Goal: Find specific page/section

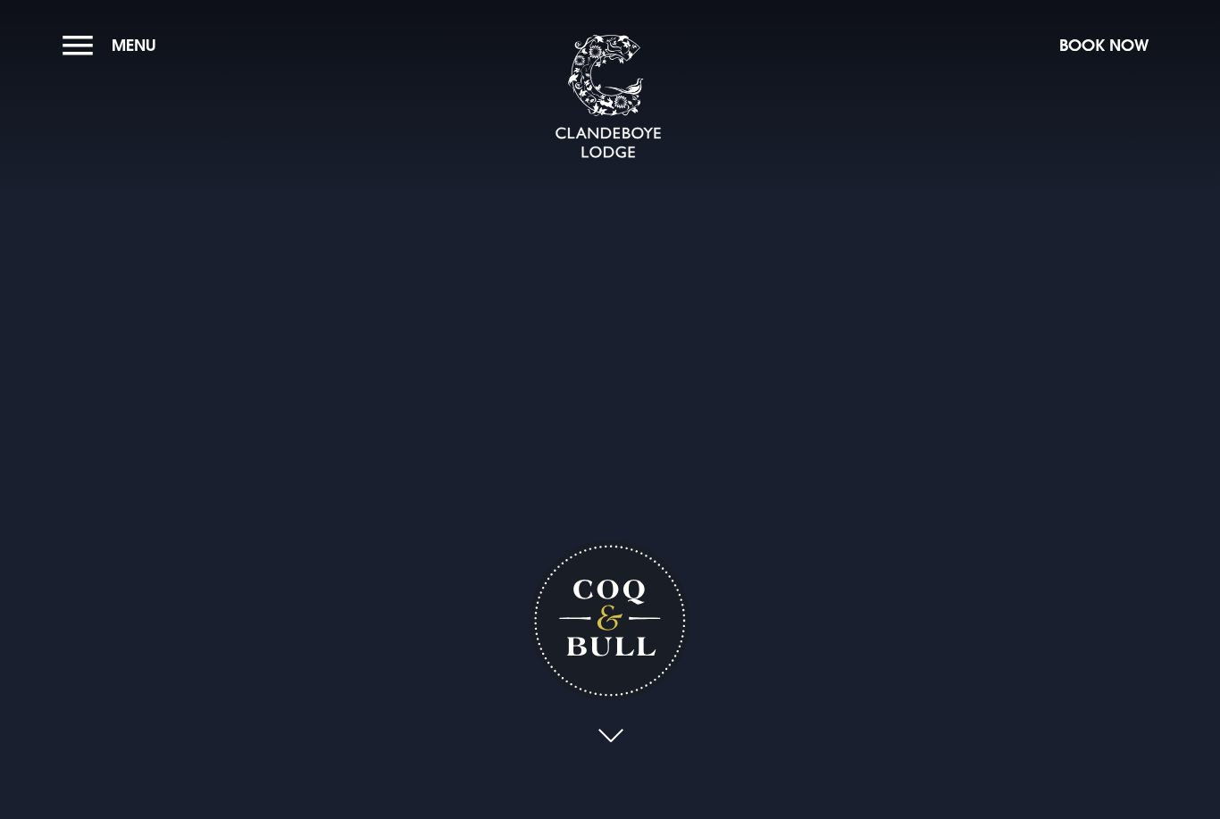
click at [139, 45] on span "Menu" at bounding box center [134, 45] width 45 height 21
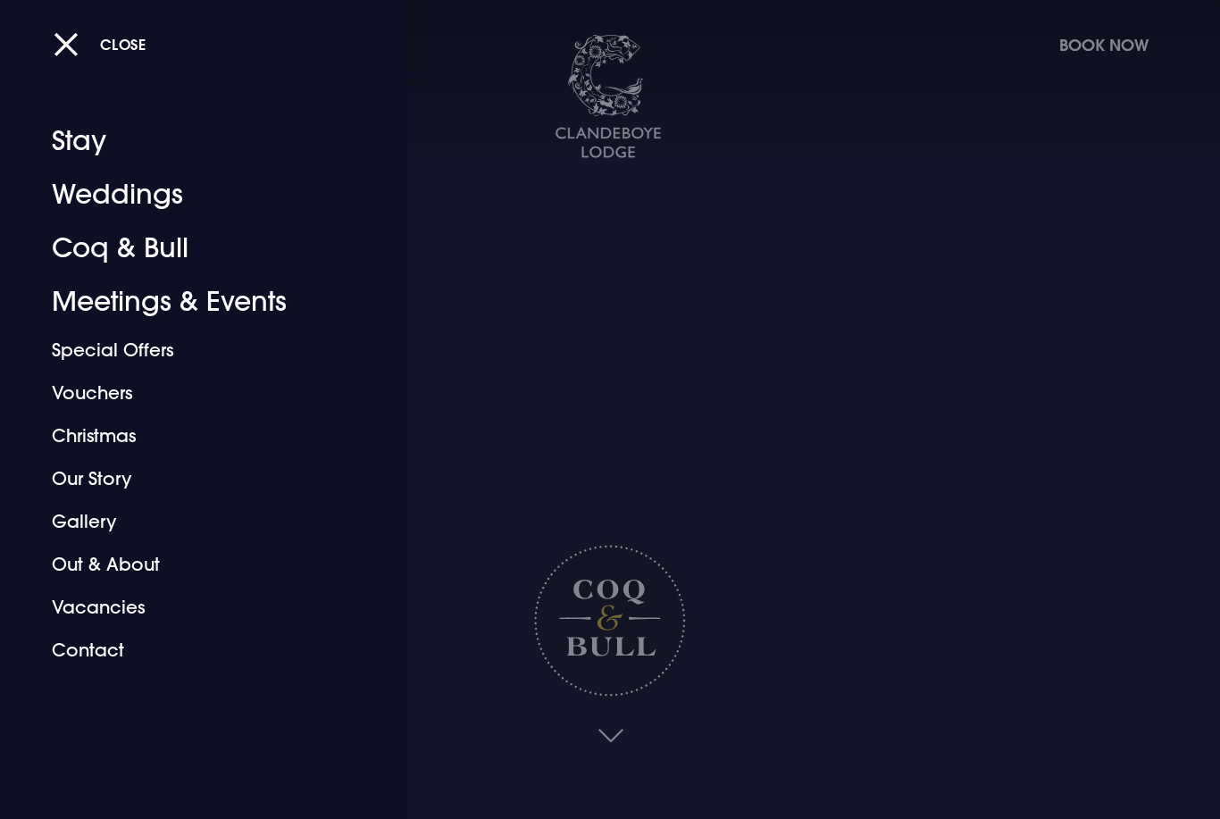
click at [489, 134] on div at bounding box center [610, 409] width 1220 height 819
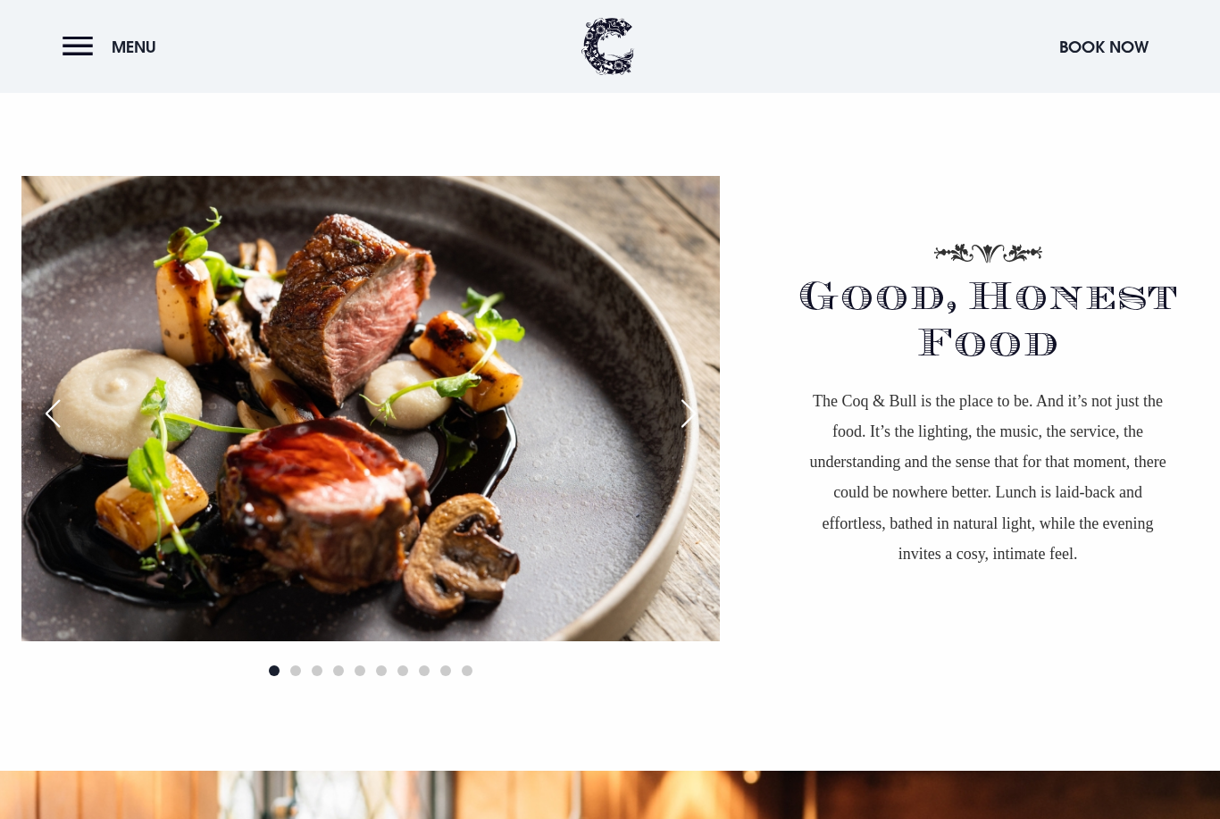
scroll to position [1584, 0]
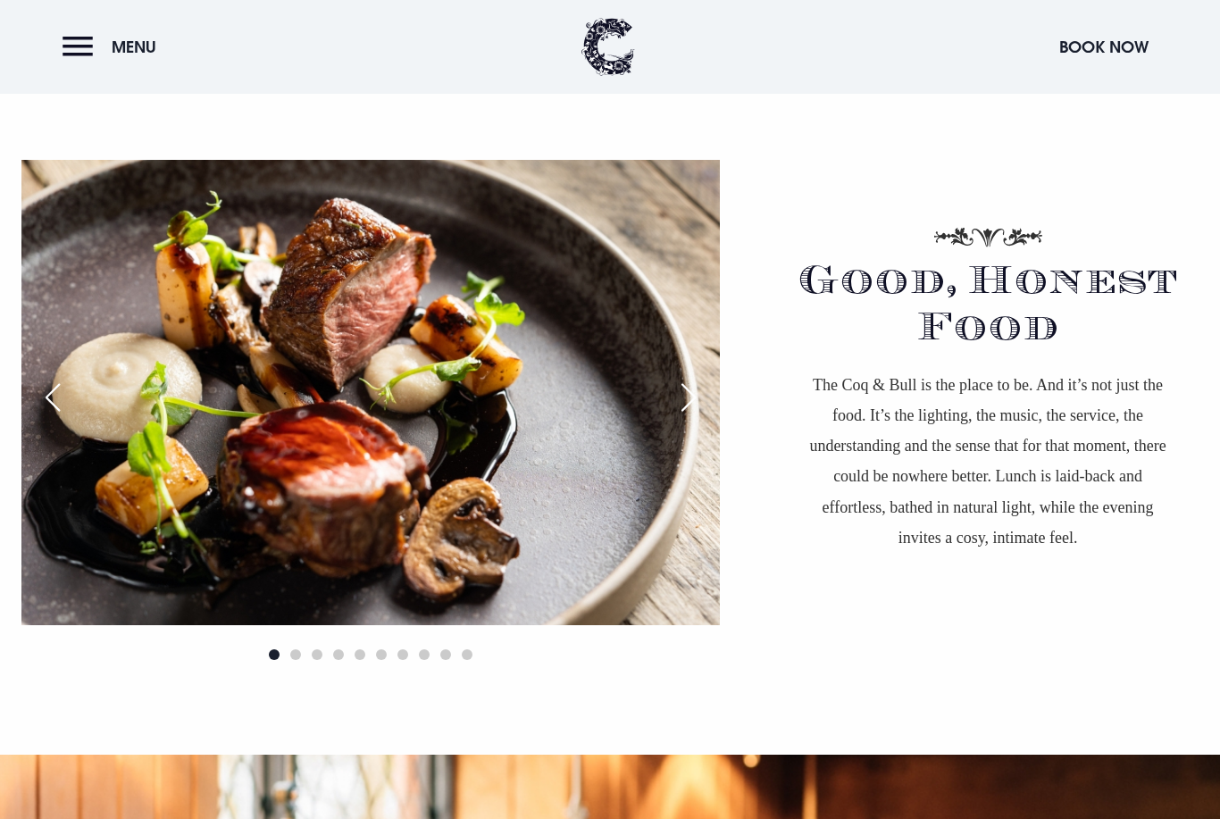
click at [297, 660] on span "Go to slide 2" at bounding box center [295, 654] width 11 height 11
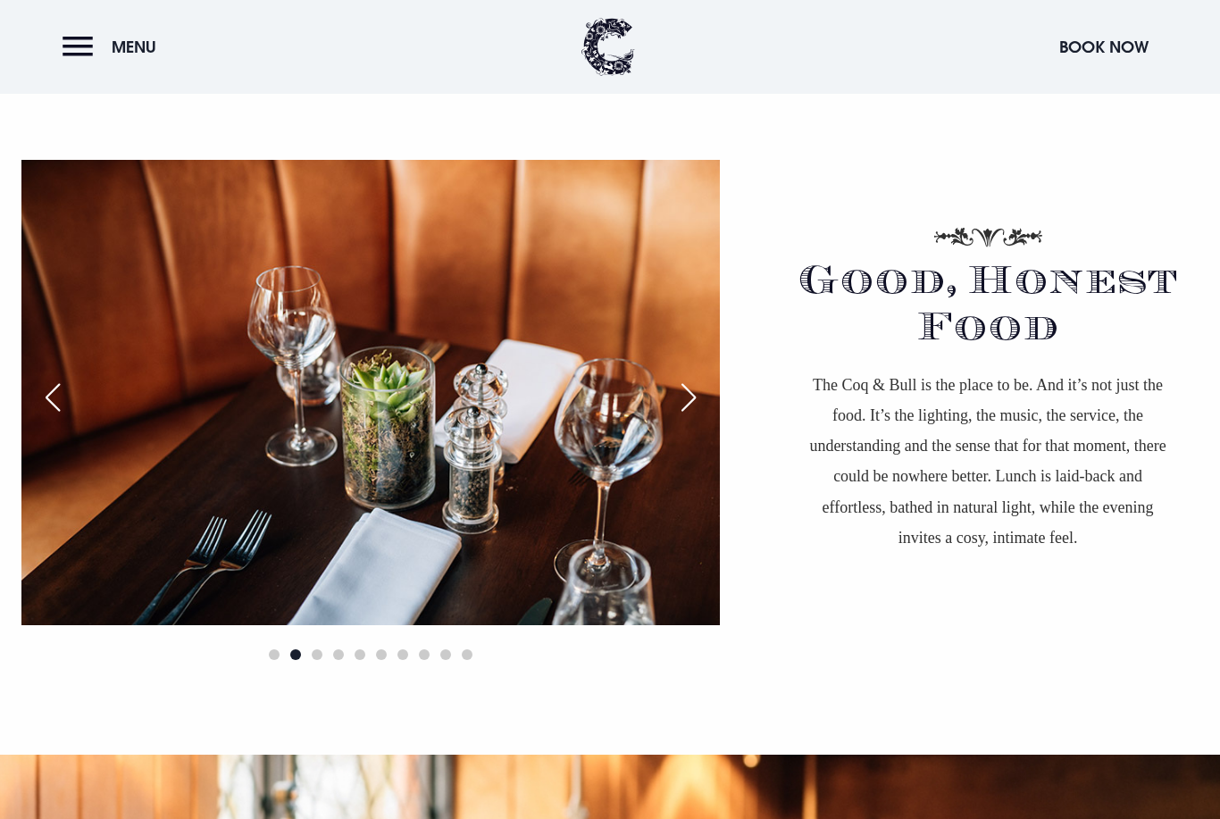
click at [685, 417] on div "Next slide" at bounding box center [688, 397] width 45 height 39
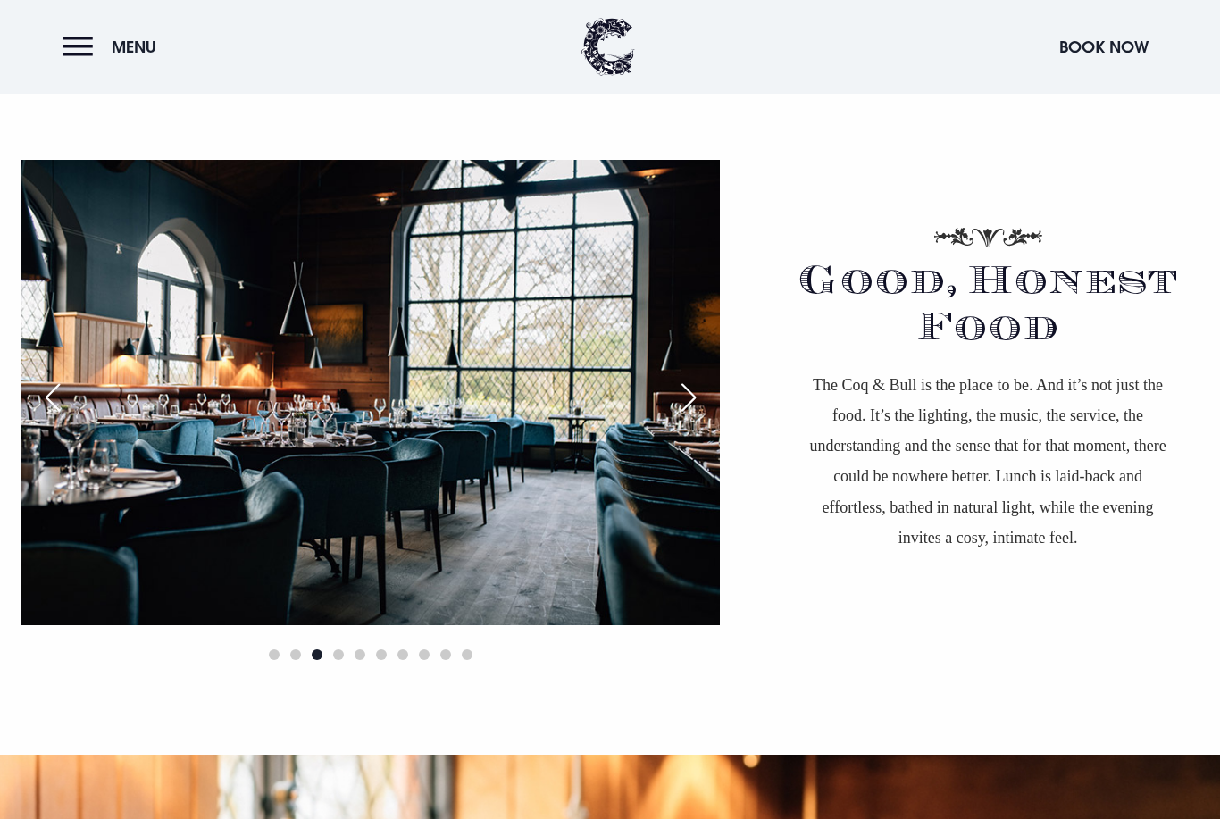
click at [689, 417] on div "Next slide" at bounding box center [688, 397] width 45 height 39
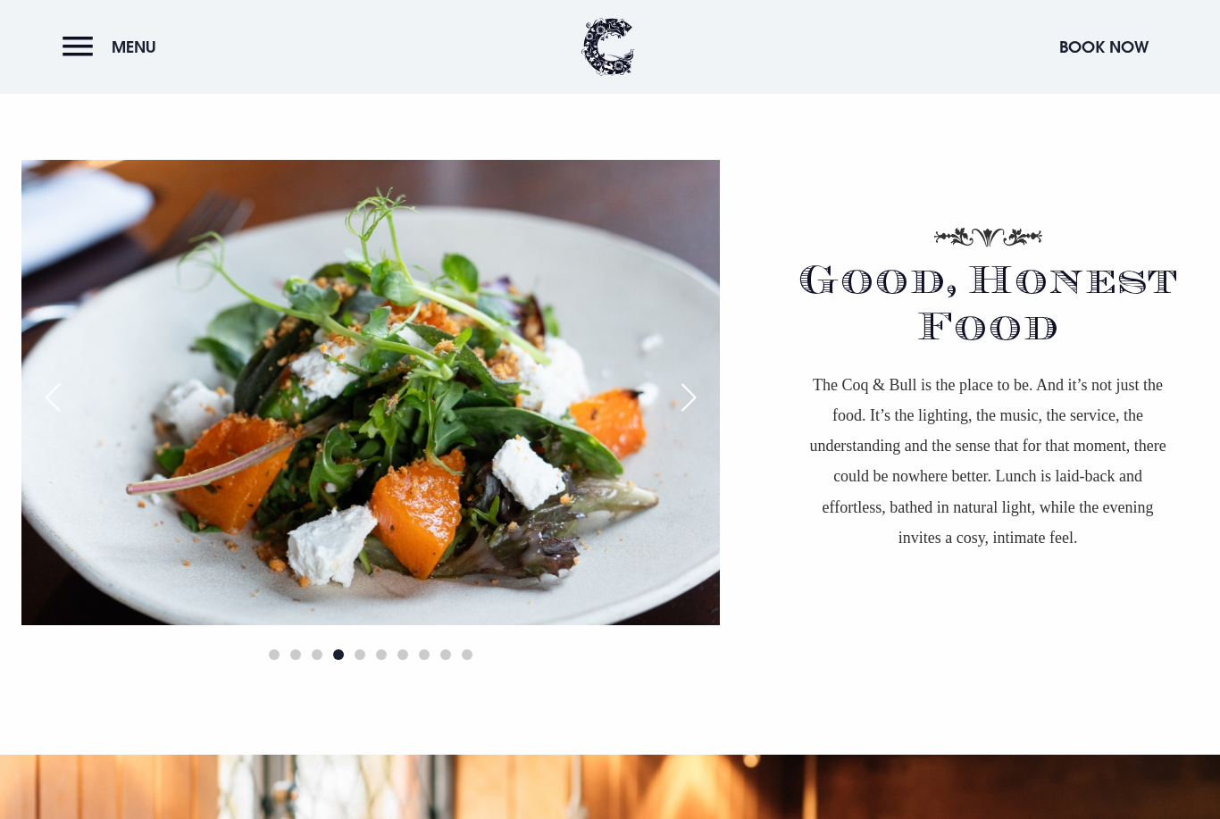
click at [688, 417] on div "Next slide" at bounding box center [688, 397] width 45 height 39
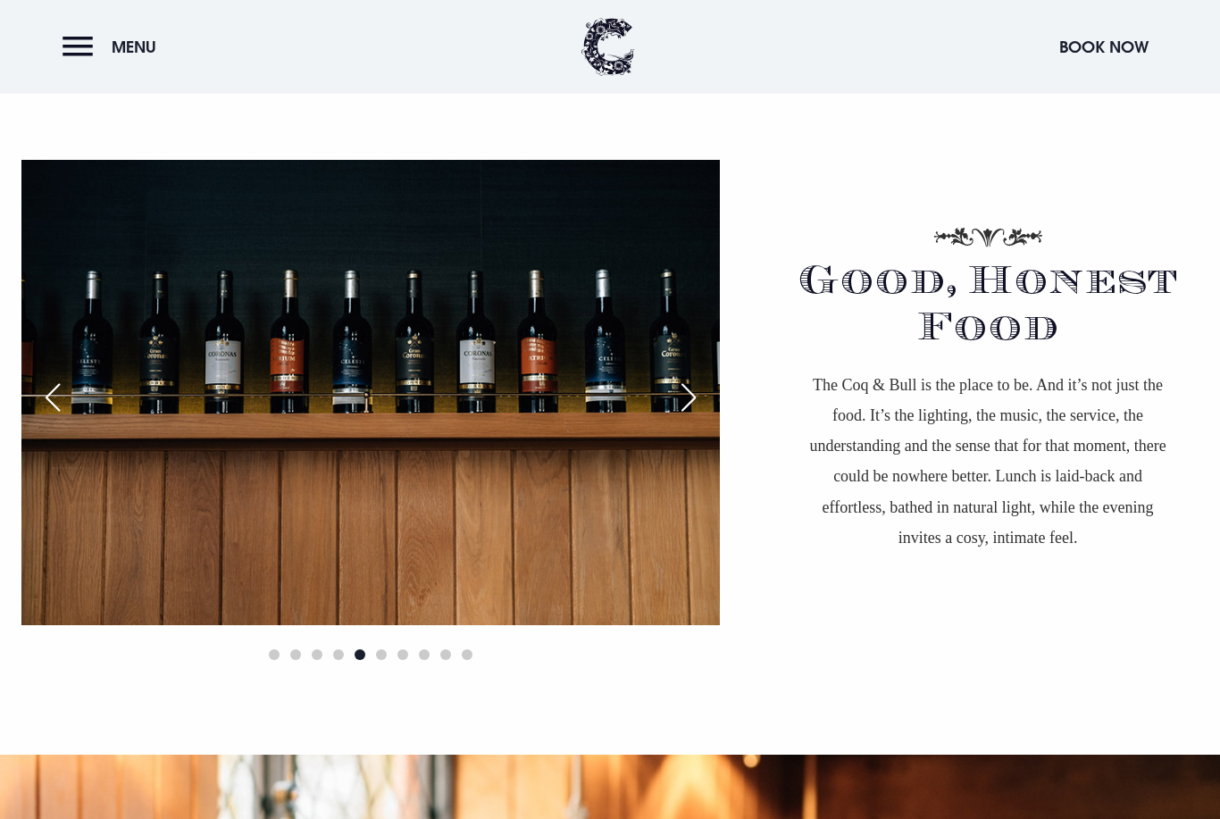
click at [692, 417] on div "Next slide" at bounding box center [688, 397] width 45 height 39
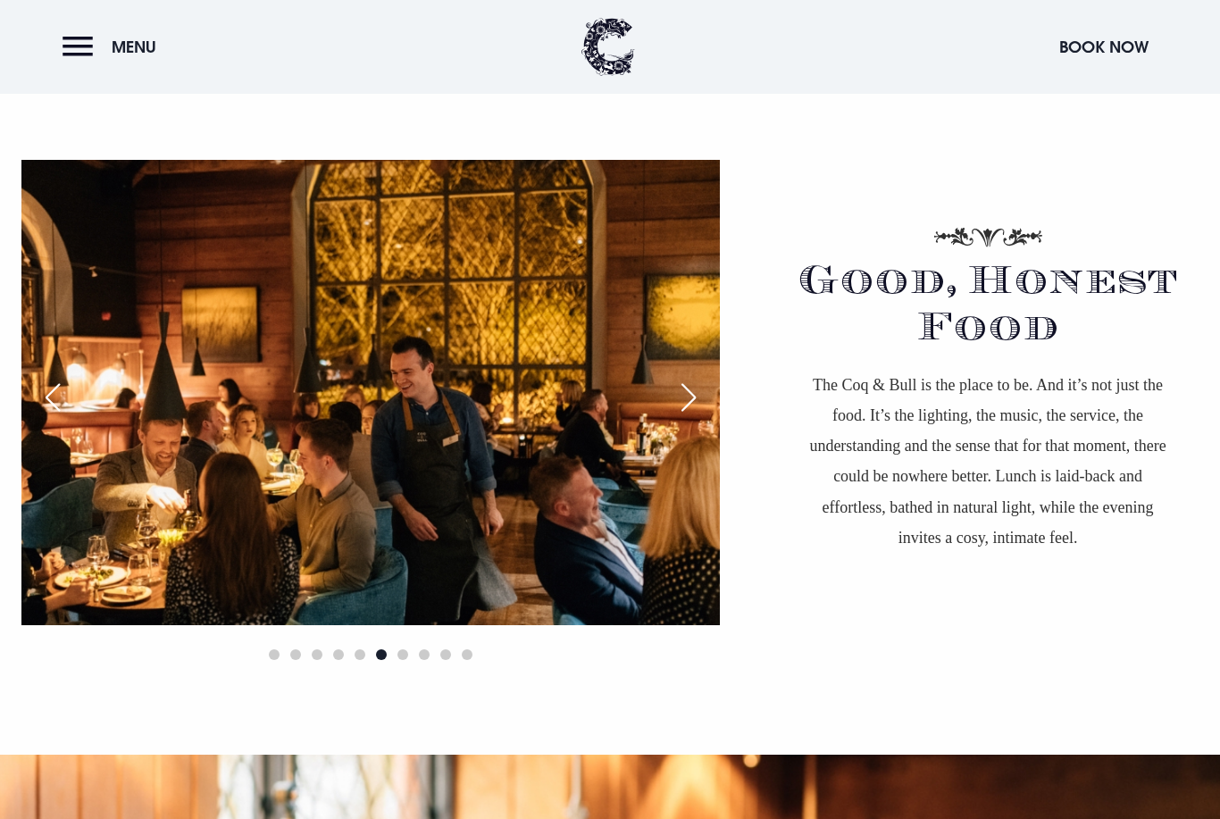
click at [694, 417] on div "Next slide" at bounding box center [688, 397] width 45 height 39
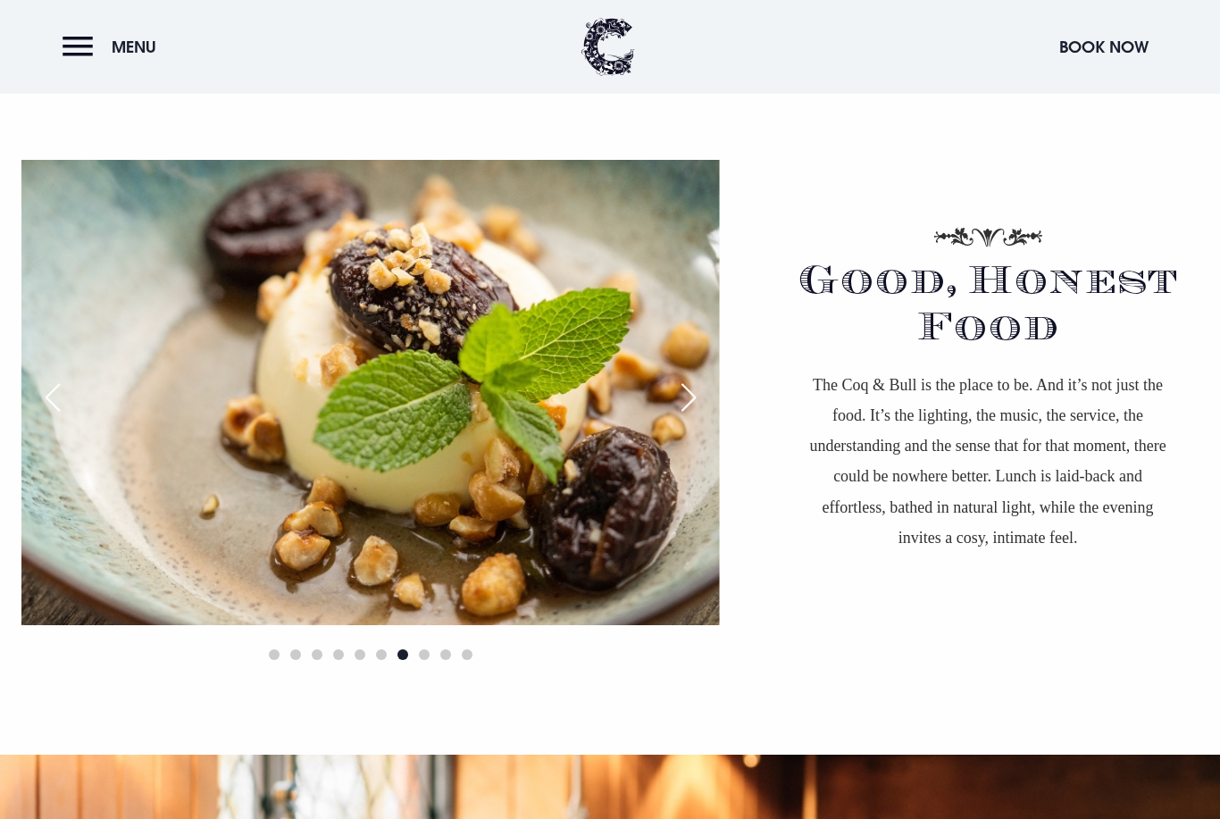
click at [688, 417] on div "Next slide" at bounding box center [688, 397] width 45 height 39
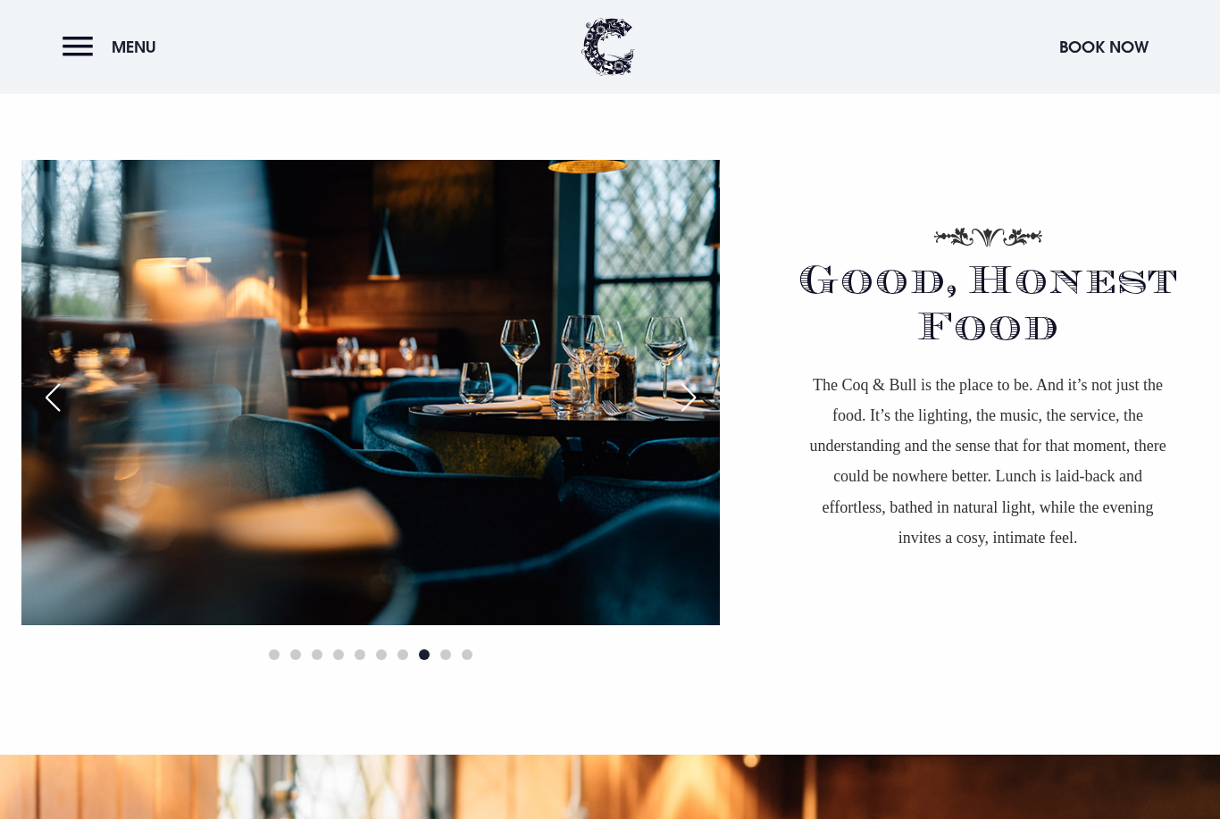
click at [689, 417] on div "Next slide" at bounding box center [688, 397] width 45 height 39
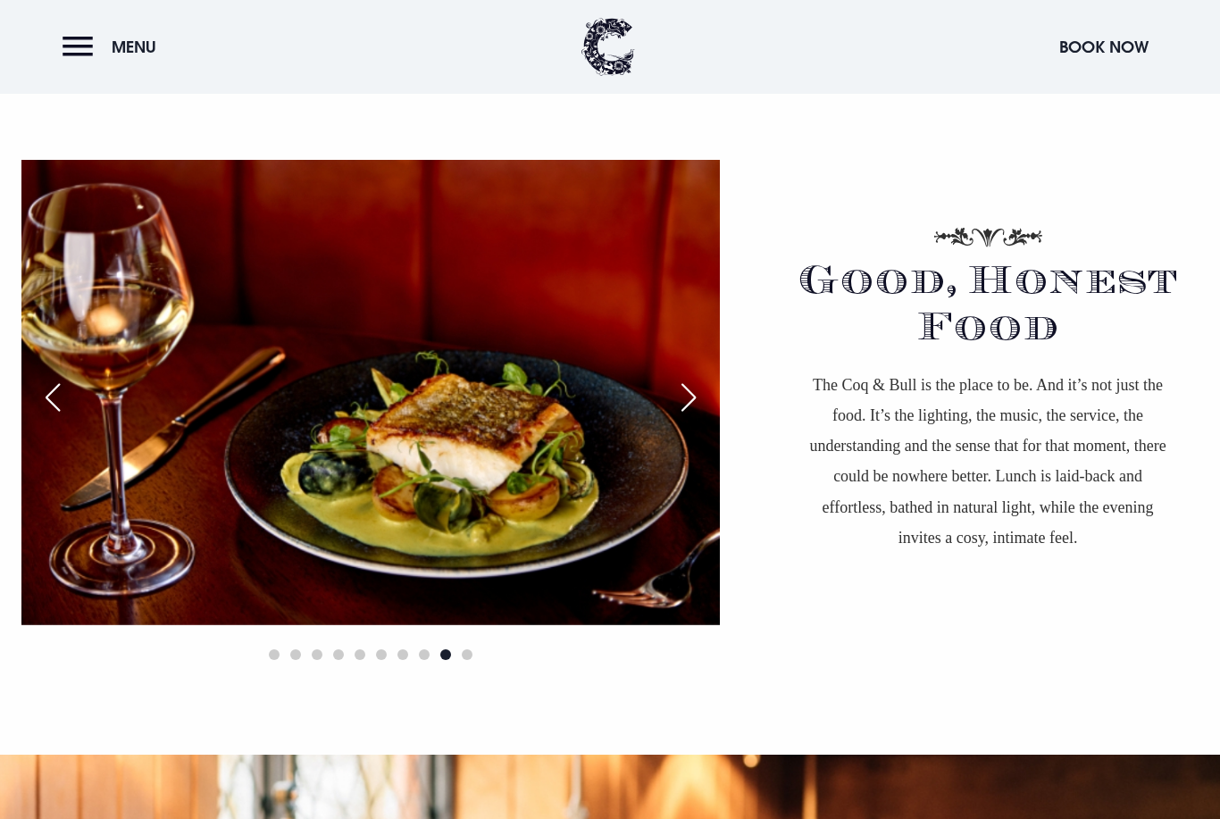
click at [689, 417] on div "Next slide" at bounding box center [688, 397] width 45 height 39
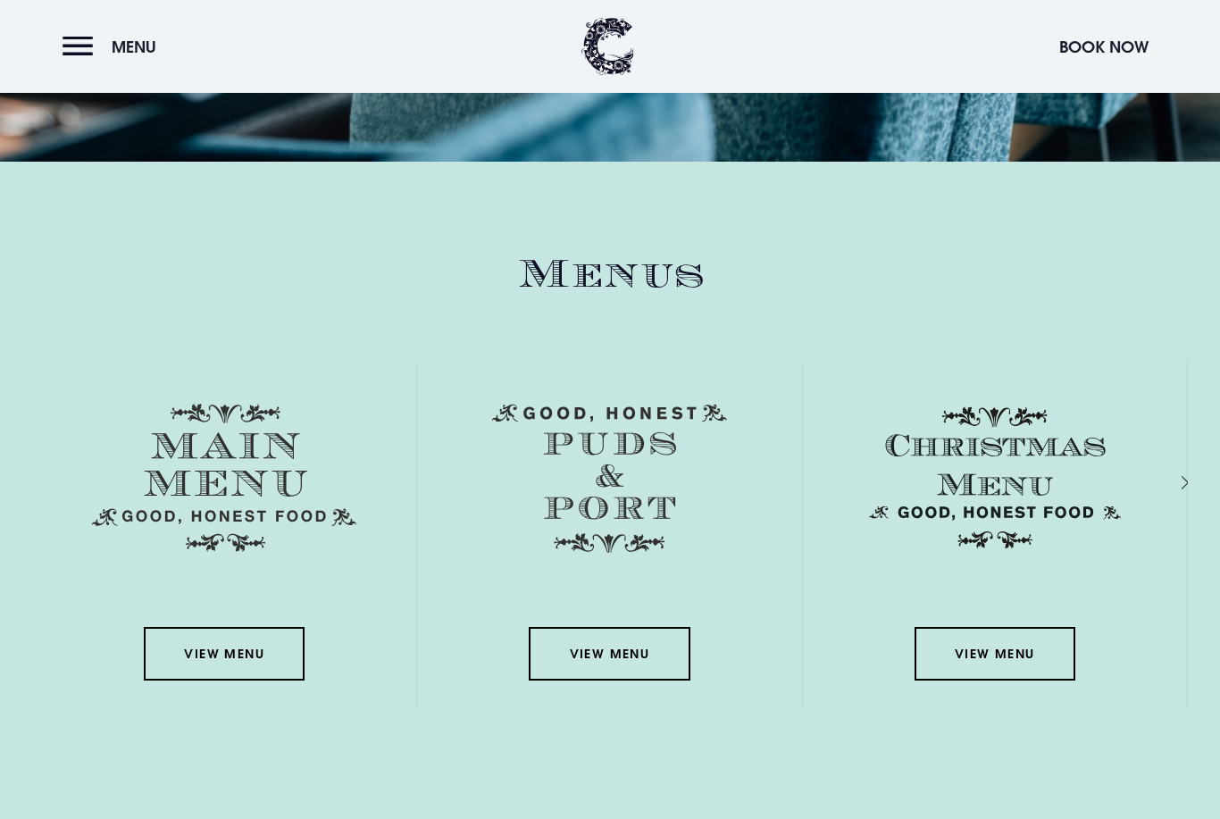
scroll to position [2856, 0]
click at [239, 681] on link "View Menu" at bounding box center [224, 654] width 161 height 54
